Goal: Task Accomplishment & Management: Use online tool/utility

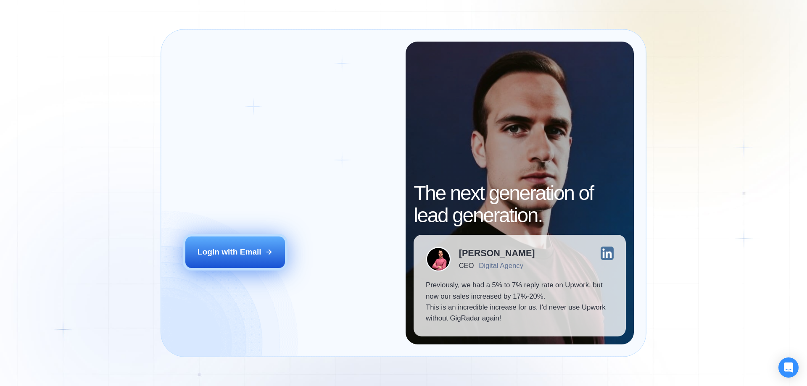
click at [245, 254] on div "Login with Email" at bounding box center [230, 252] width 64 height 11
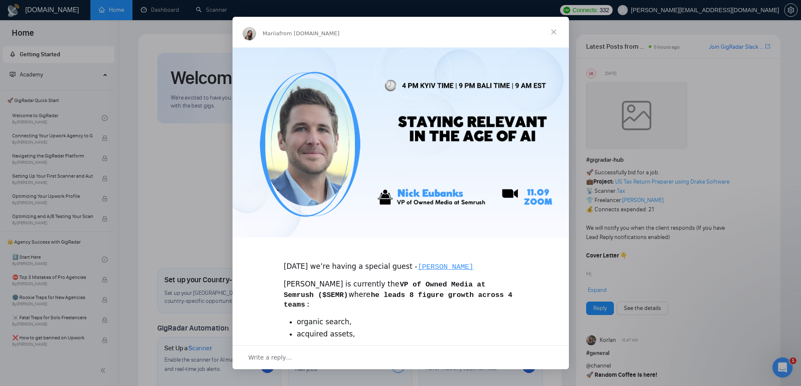
click at [551, 32] on span "Close" at bounding box center [554, 32] width 30 height 30
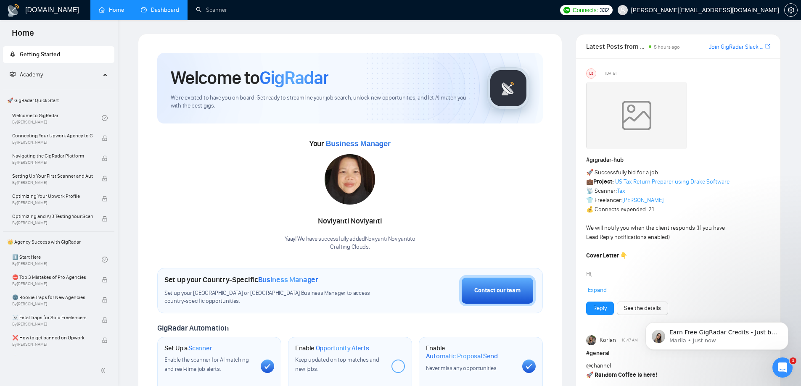
click at [170, 7] on link "Dashboard" at bounding box center [160, 9] width 38 height 7
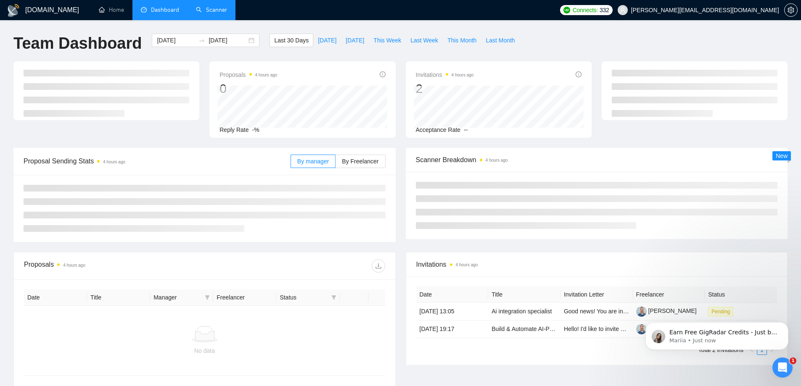
click at [201, 6] on link "Scanner" at bounding box center [211, 9] width 31 height 7
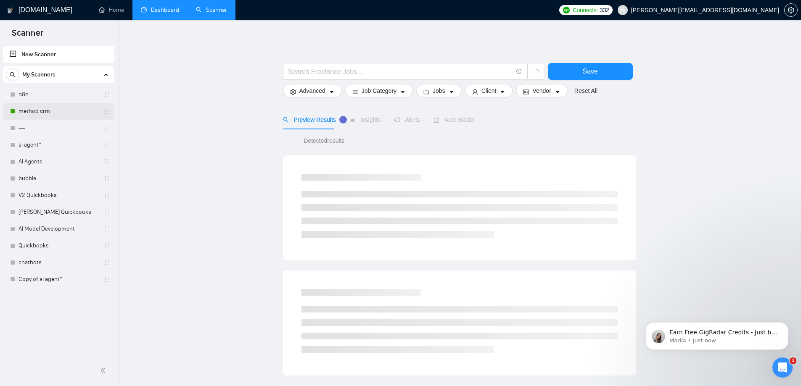
click at [40, 109] on link "method crm" at bounding box center [58, 111] width 80 height 17
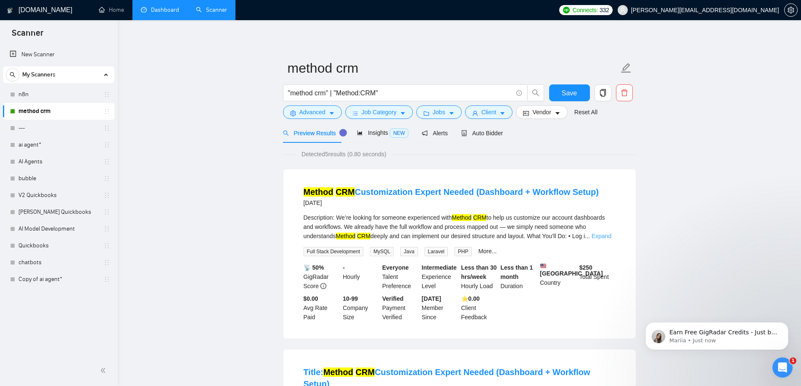
click at [609, 235] on link "Expand" at bounding box center [602, 236] width 20 height 7
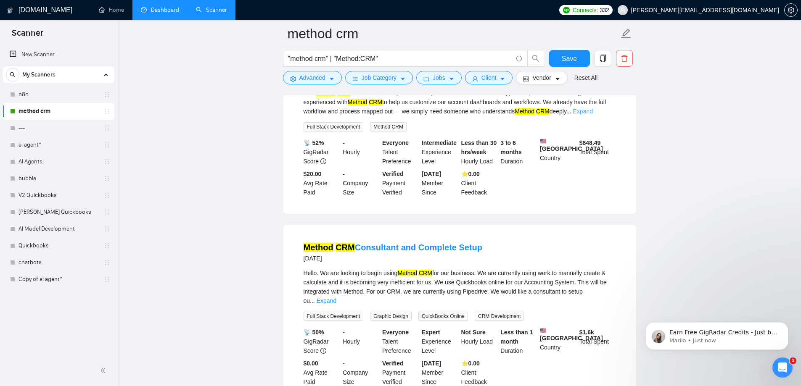
scroll to position [420, 0]
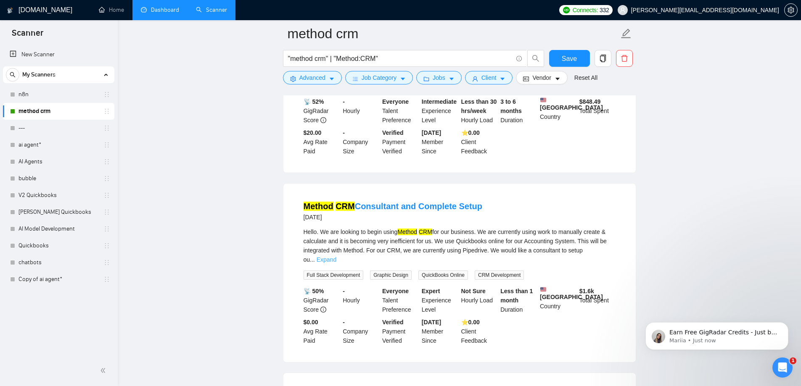
click at [336, 256] on link "Expand" at bounding box center [327, 259] width 20 height 7
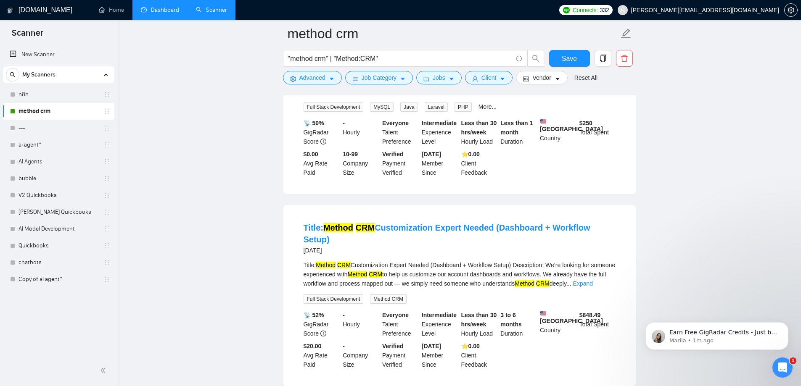
scroll to position [0, 0]
